Goal: Communication & Community: Answer question/provide support

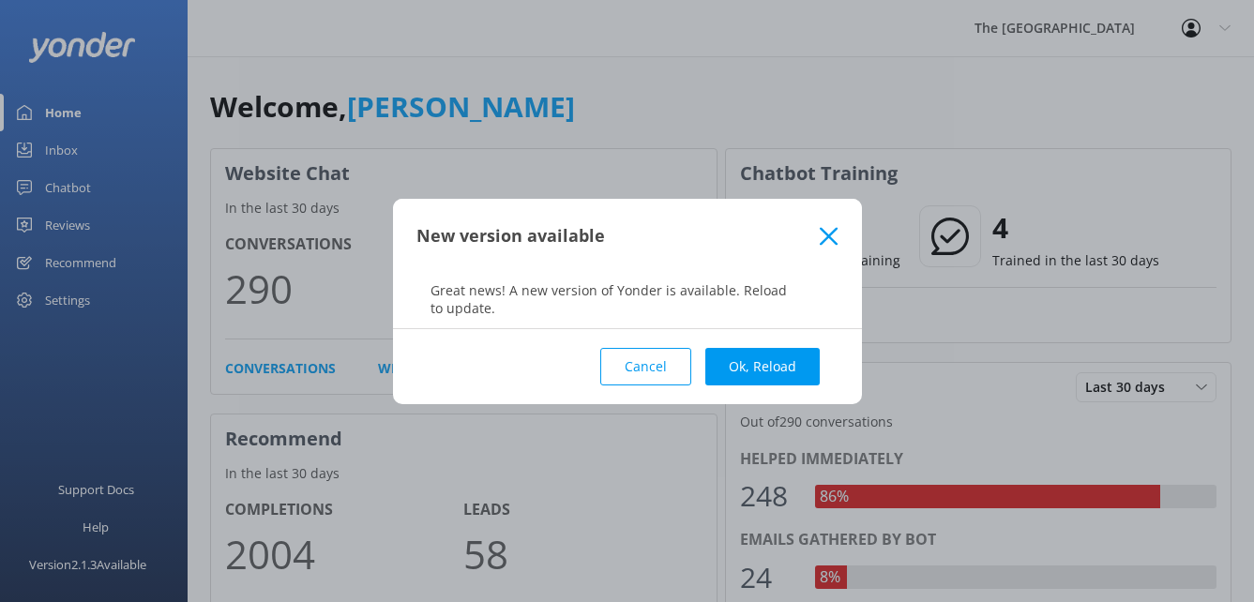
click at [826, 234] on use at bounding box center [829, 236] width 18 height 18
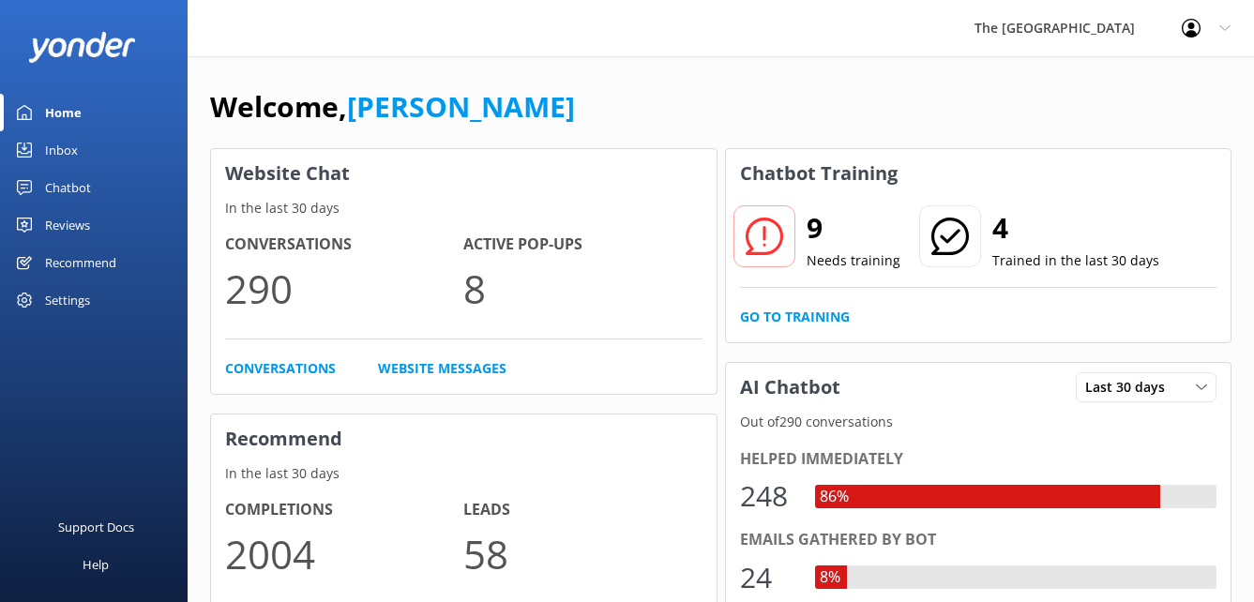
click at [62, 156] on div "Inbox" at bounding box center [61, 150] width 33 height 38
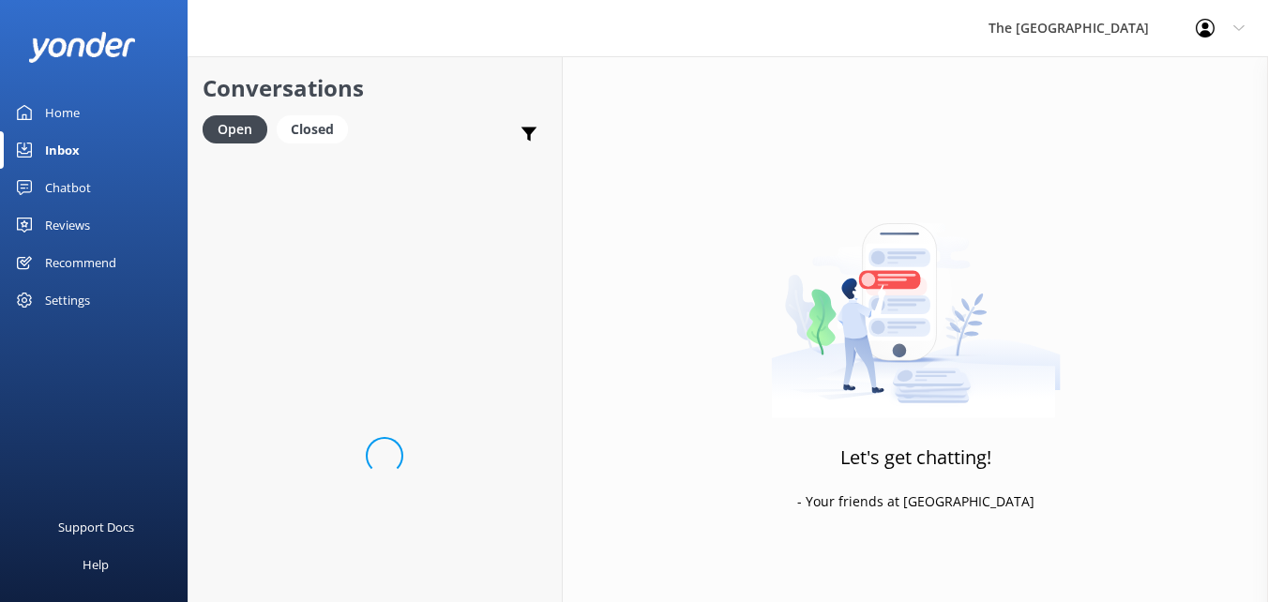
click at [62, 156] on div "Inbox" at bounding box center [62, 150] width 35 height 38
click at [71, 112] on div "Home" at bounding box center [62, 113] width 35 height 38
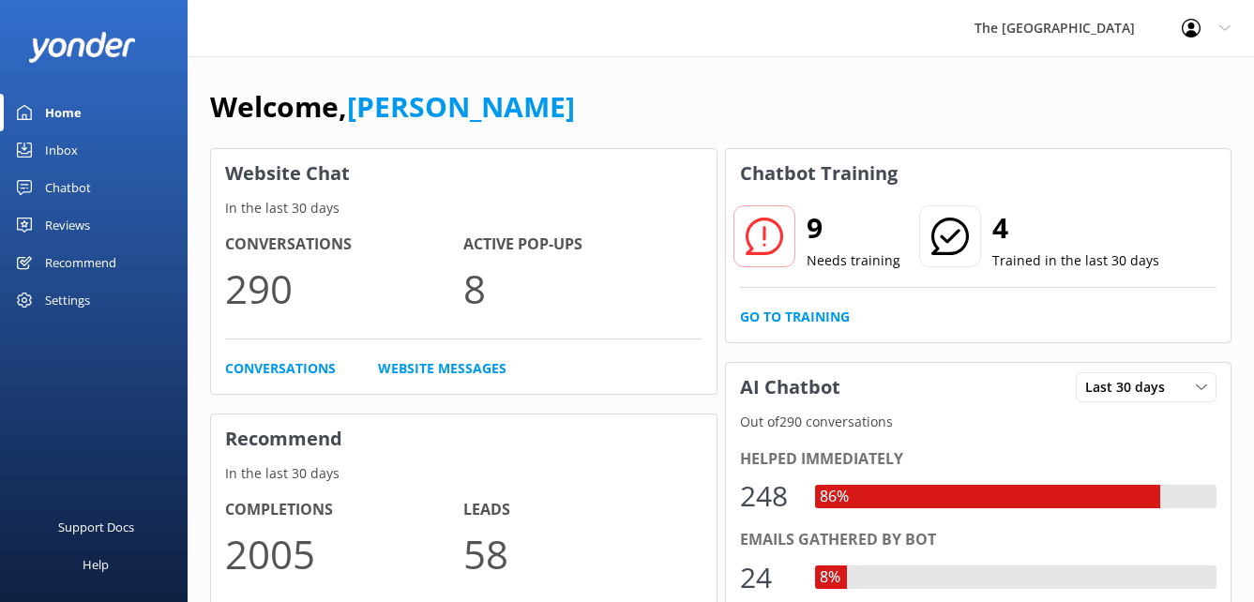
click at [83, 147] on link "Inbox" at bounding box center [94, 150] width 188 height 38
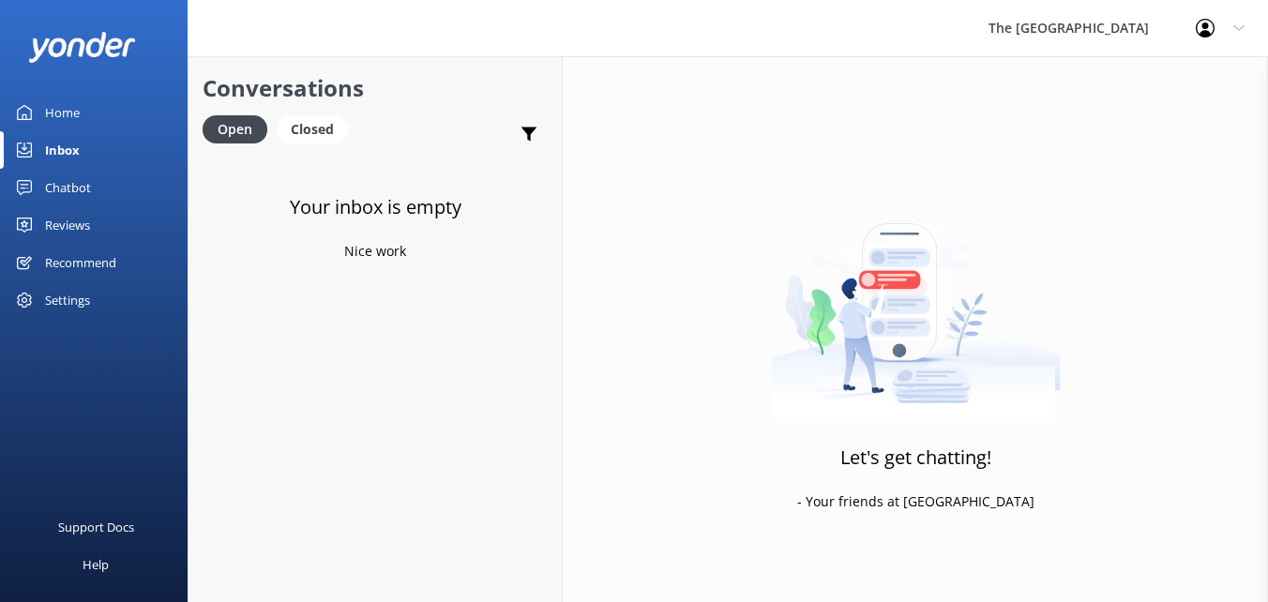
click at [83, 147] on link "Inbox" at bounding box center [94, 150] width 188 height 38
click at [307, 132] on div "Closed" at bounding box center [312, 129] width 71 height 28
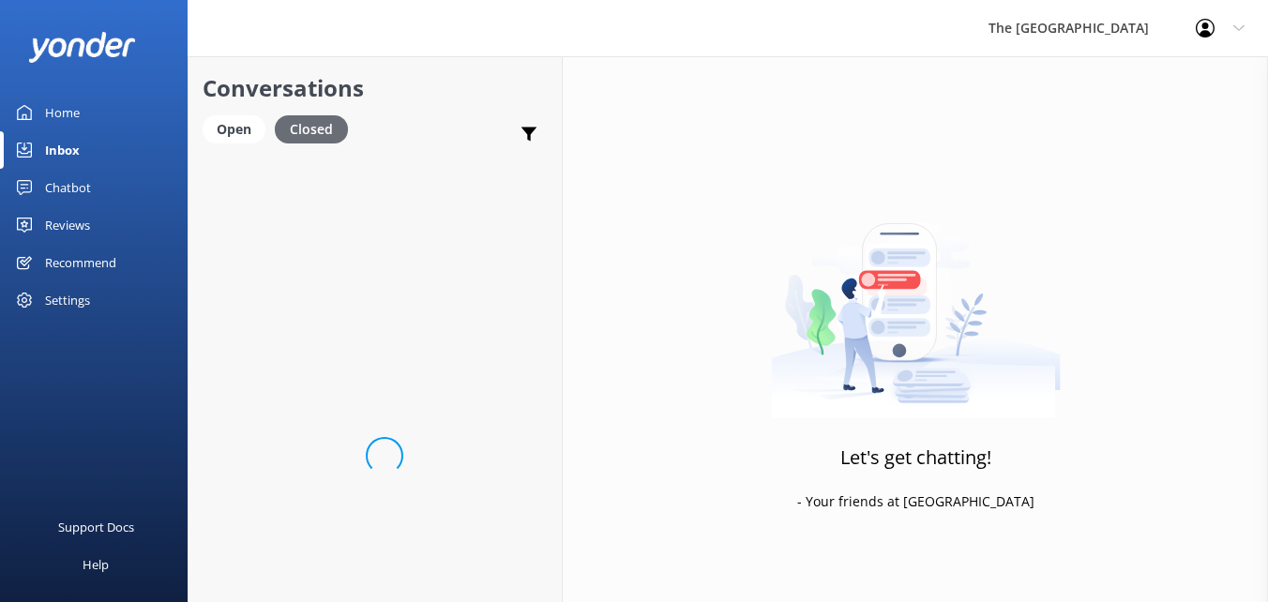
click at [307, 132] on div "Closed" at bounding box center [311, 129] width 73 height 28
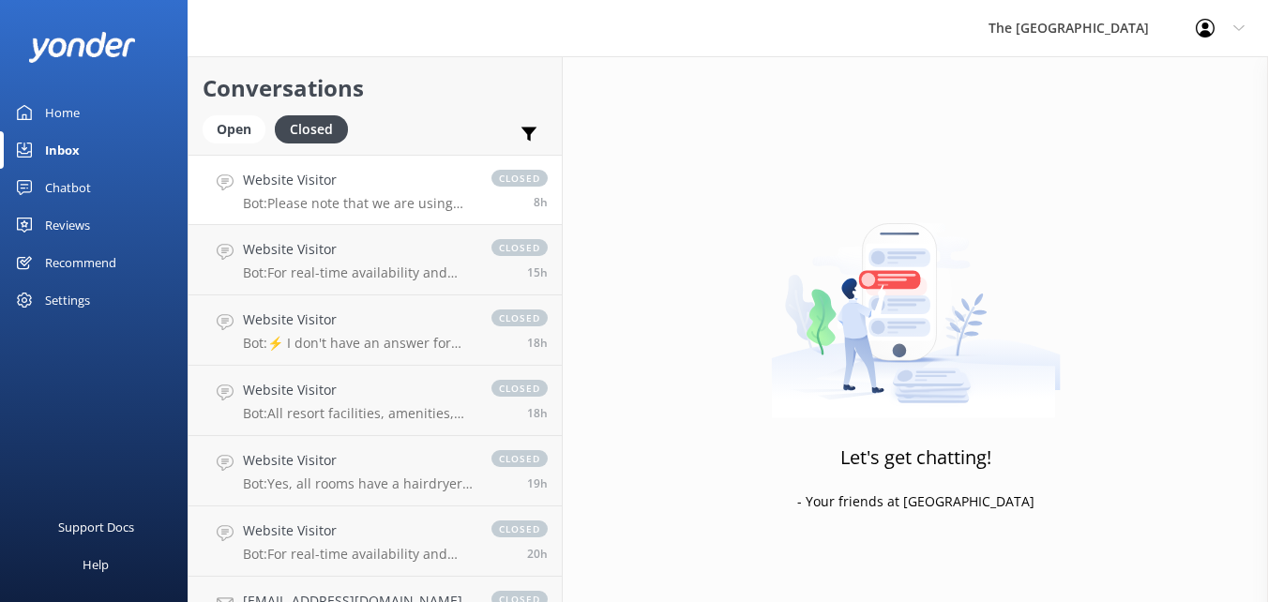
click at [368, 207] on p "Bot: Please note that we are using dynamic pricing. This makes our rates change…" at bounding box center [358, 203] width 230 height 17
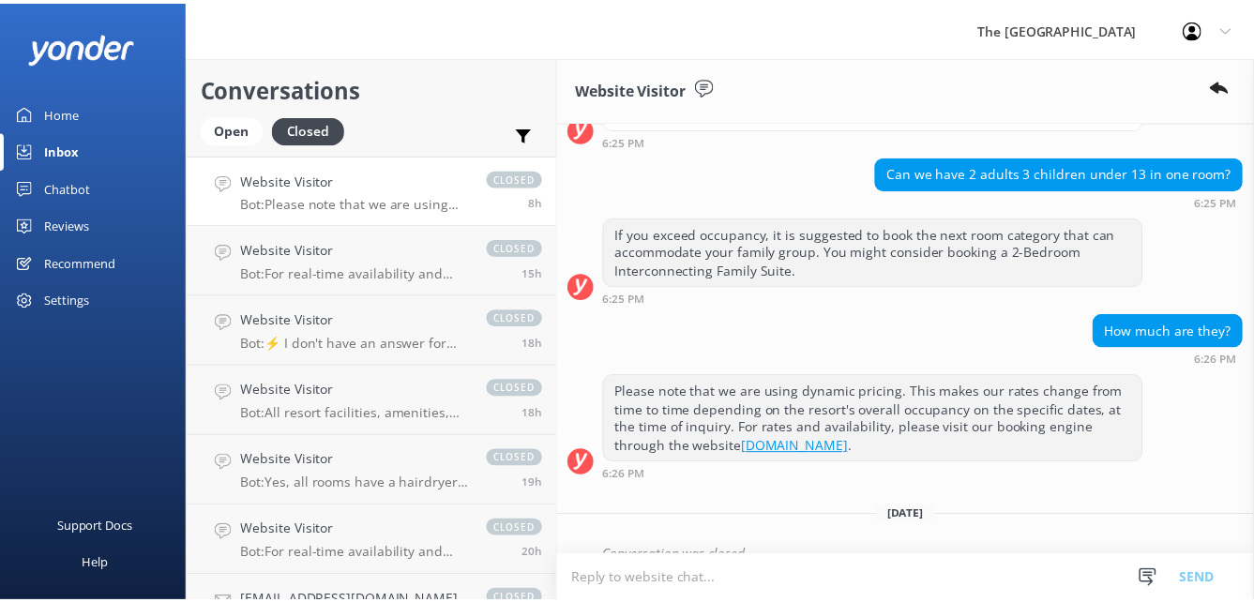
scroll to position [509, 0]
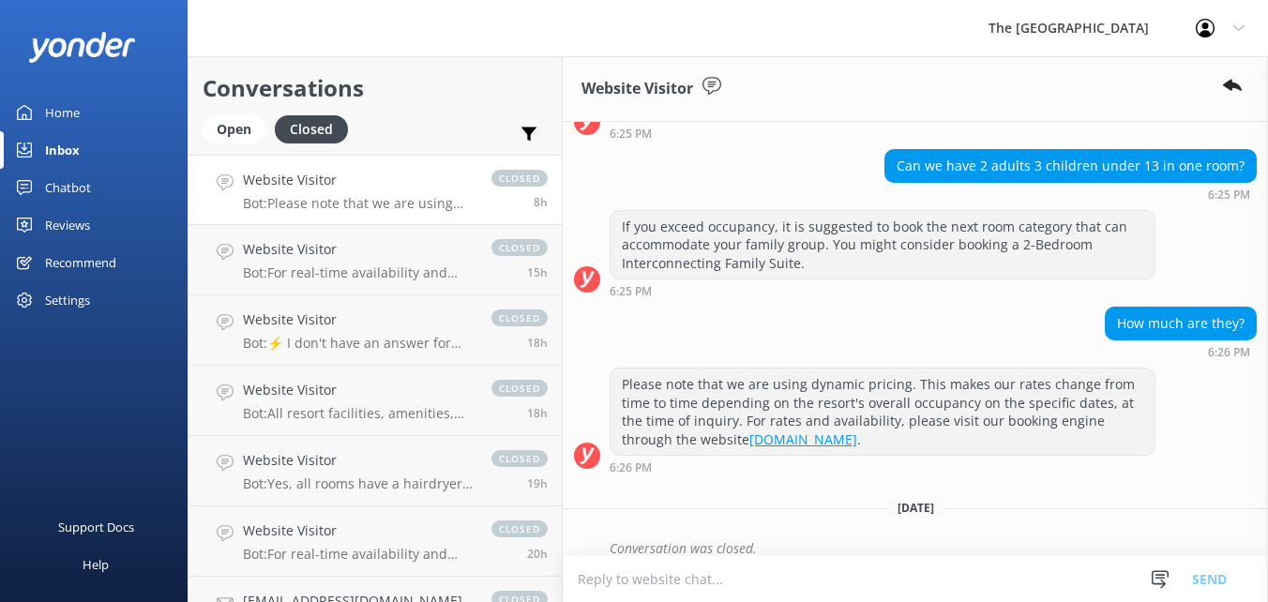
click at [89, 110] on link "Home" at bounding box center [94, 113] width 188 height 38
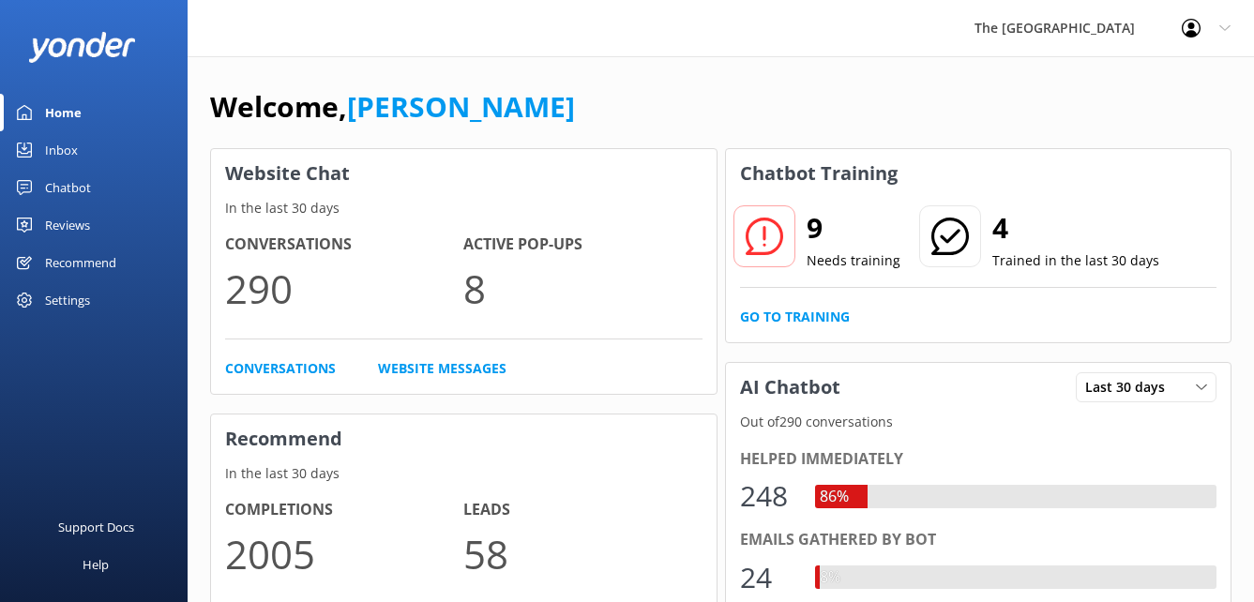
click at [89, 110] on link "Home" at bounding box center [94, 113] width 188 height 38
